Goal: Information Seeking & Learning: Learn about a topic

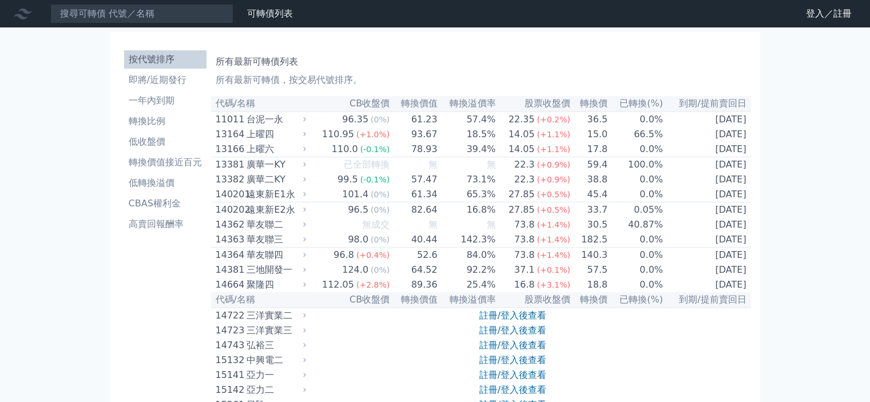
click at [815, 20] on link "登入／註冊" at bounding box center [829, 14] width 64 height 18
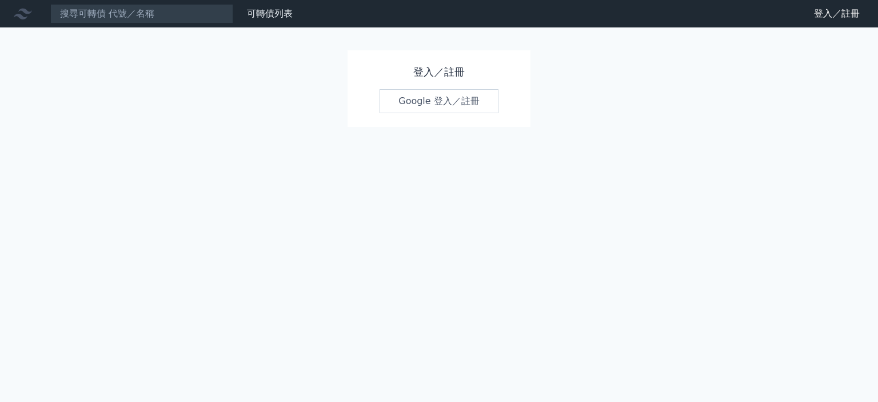
click at [425, 101] on link "Google 登入／註冊" at bounding box center [439, 101] width 119 height 24
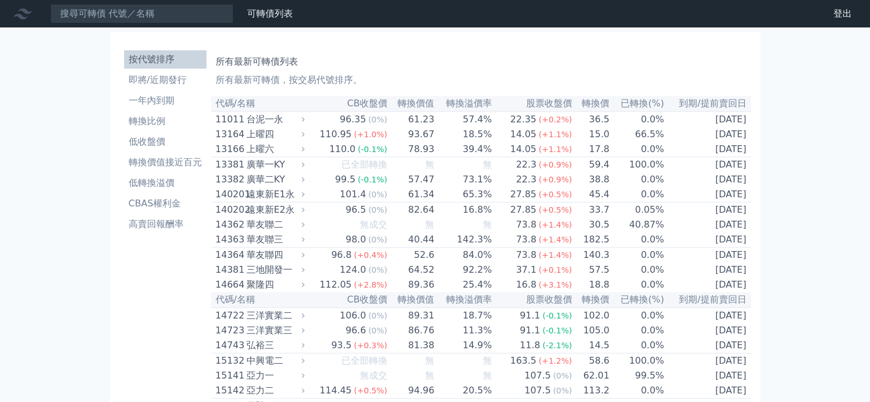
scroll to position [5148, 0]
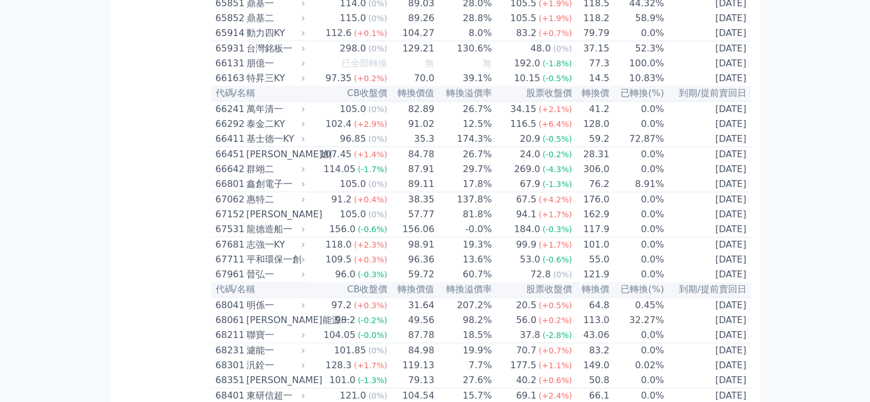
scroll to position [5491, 0]
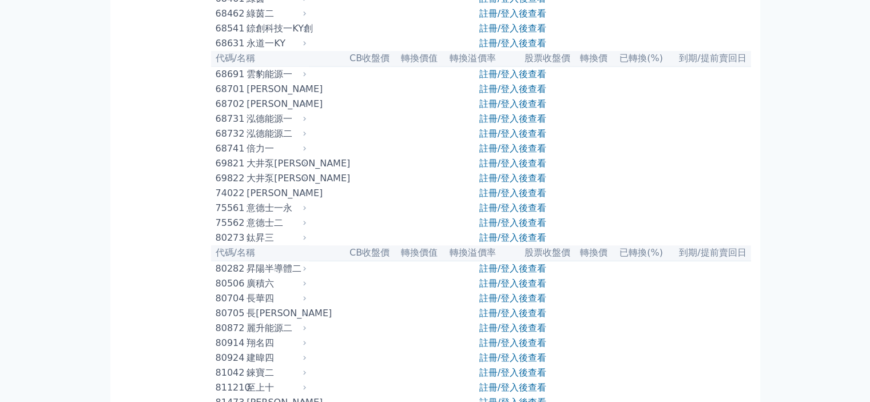
scroll to position [5377, 0]
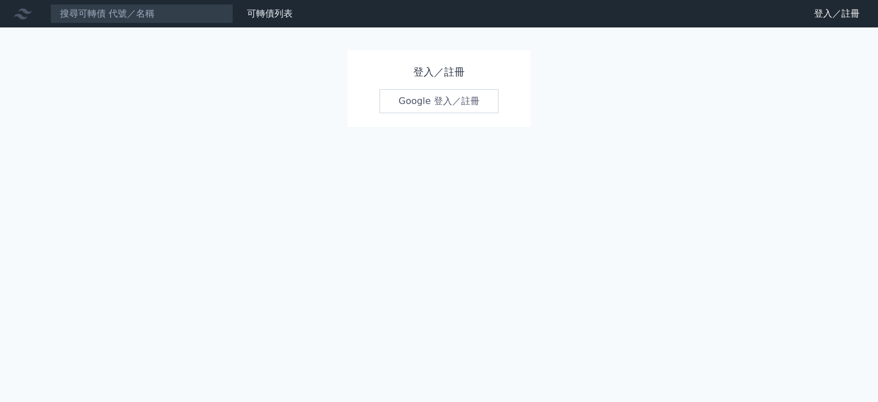
click at [427, 109] on link "Google 登入／註冊" at bounding box center [439, 101] width 119 height 24
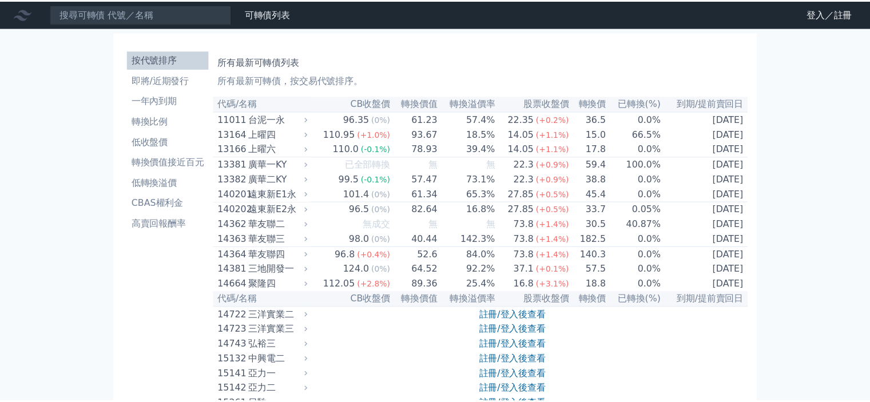
scroll to position [5377, 0]
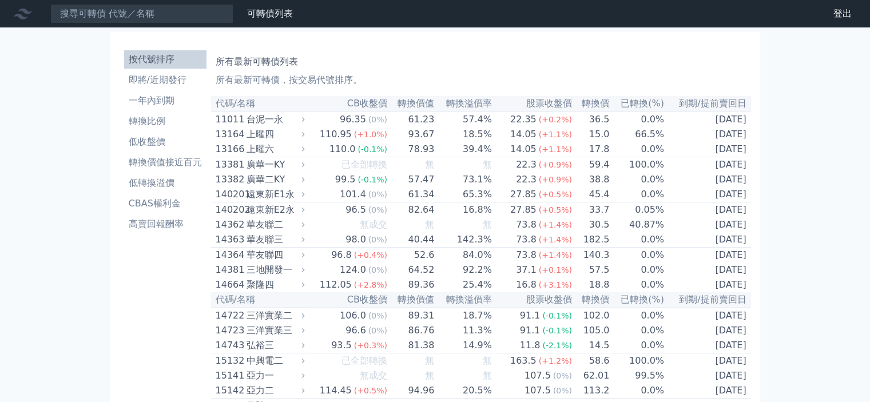
scroll to position [5148, 0]
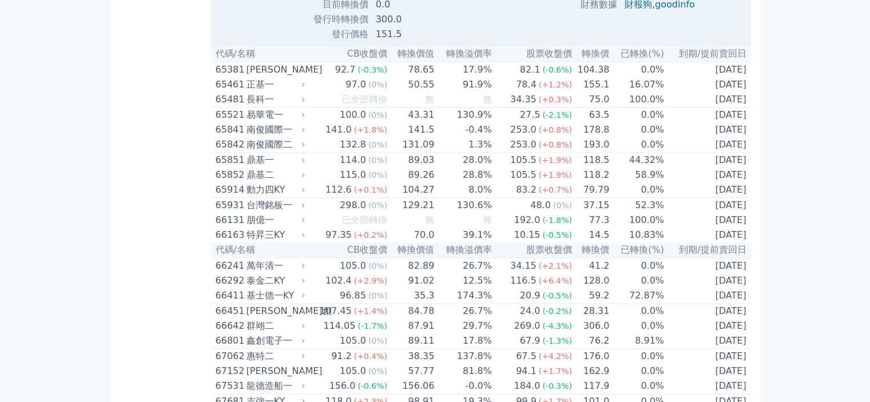
scroll to position [5377, 0]
